Goal: Transaction & Acquisition: Purchase product/service

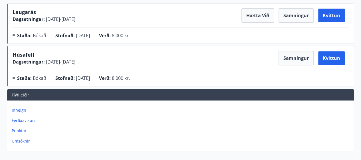
scroll to position [57, 0]
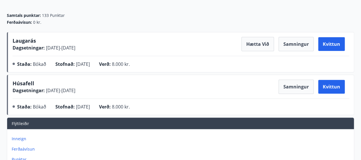
click at [19, 152] on div "Inneign Ferðaávísun Punktar Umsóknir" at bounding box center [180, 152] width 347 height 46
click at [25, 147] on p "Ferðaávísun" at bounding box center [182, 149] width 340 height 6
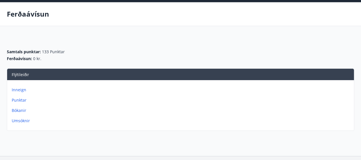
scroll to position [29, 0]
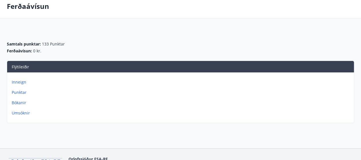
click at [15, 101] on p "Bókanir" at bounding box center [182, 103] width 340 height 6
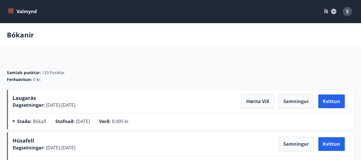
click at [162, 149] on div "Húsafell Dagsetningar : [DATE] - [DATE] Samningur Kvittun" at bounding box center [181, 143] width 337 height 14
click at [11, 9] on icon "menu" at bounding box center [11, 9] width 6 height 1
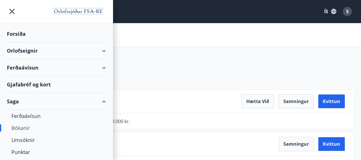
click at [15, 71] on div "Ferðaávísun" at bounding box center [56, 67] width 99 height 17
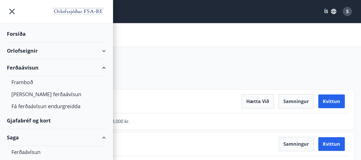
click at [15, 67] on div "Ferðaávísun" at bounding box center [56, 67] width 99 height 17
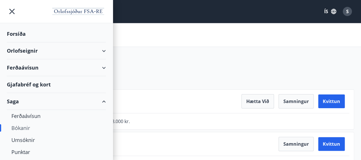
click at [25, 62] on div "Ferðaávísun" at bounding box center [56, 67] width 99 height 17
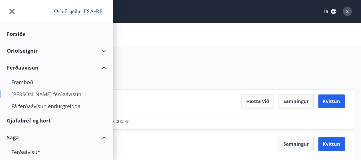
click at [41, 94] on div "[PERSON_NAME] ferðaávísun" at bounding box center [56, 94] width 90 height 12
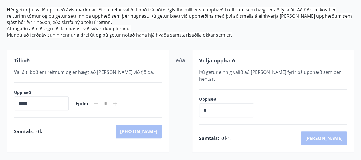
scroll to position [35, 0]
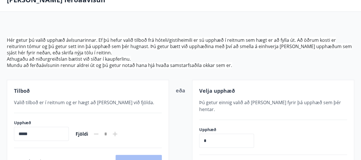
click at [59, 99] on span "Valið tilboð er í reitnum og er hægt að [PERSON_NAME] við fjölda." at bounding box center [84, 102] width 140 height 6
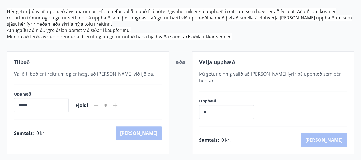
click at [119, 105] on icon at bounding box center [115, 105] width 7 height 7
drag, startPoint x: 123, startPoint y: 107, endPoint x: 117, endPoint y: 107, distance: 6.6
click at [119, 107] on icon at bounding box center [115, 105] width 7 height 7
click at [88, 104] on span "Fjöldi" at bounding box center [82, 105] width 13 height 6
click at [29, 104] on input "*****" at bounding box center [41, 105] width 55 height 14
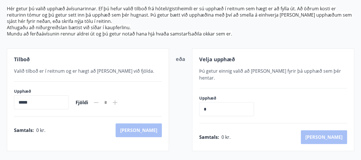
scroll to position [92, 0]
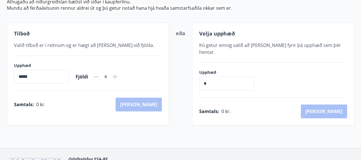
click at [208, 76] on input "*" at bounding box center [226, 83] width 55 height 14
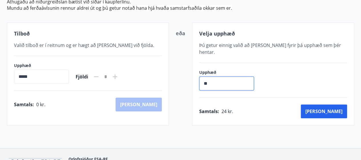
type input "*"
type input "******"
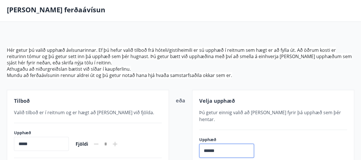
scroll to position [0, 0]
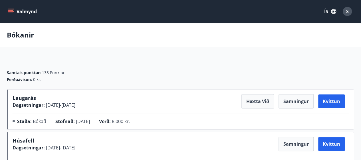
click at [9, 11] on icon "menu" at bounding box center [11, 12] width 6 height 6
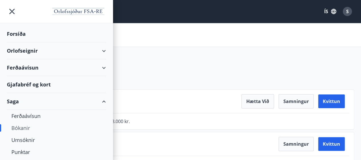
click at [100, 68] on div "Ferðaávísun" at bounding box center [56, 67] width 99 height 17
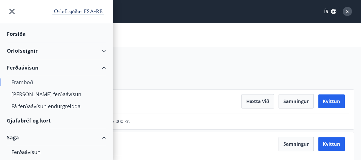
click at [30, 82] on div "Framboð" at bounding box center [56, 82] width 90 height 12
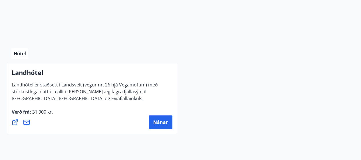
scroll to position [2399, 0]
